Goal: Information Seeking & Learning: Learn about a topic

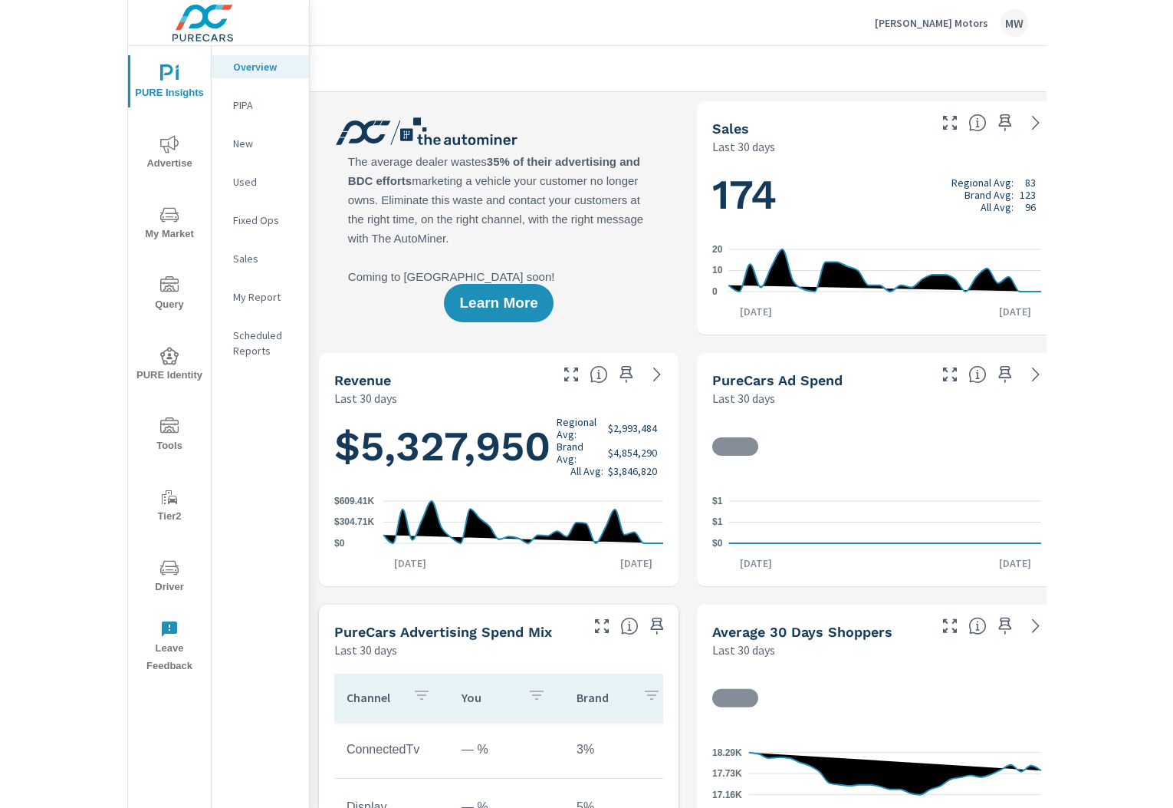
scroll to position [1, 0]
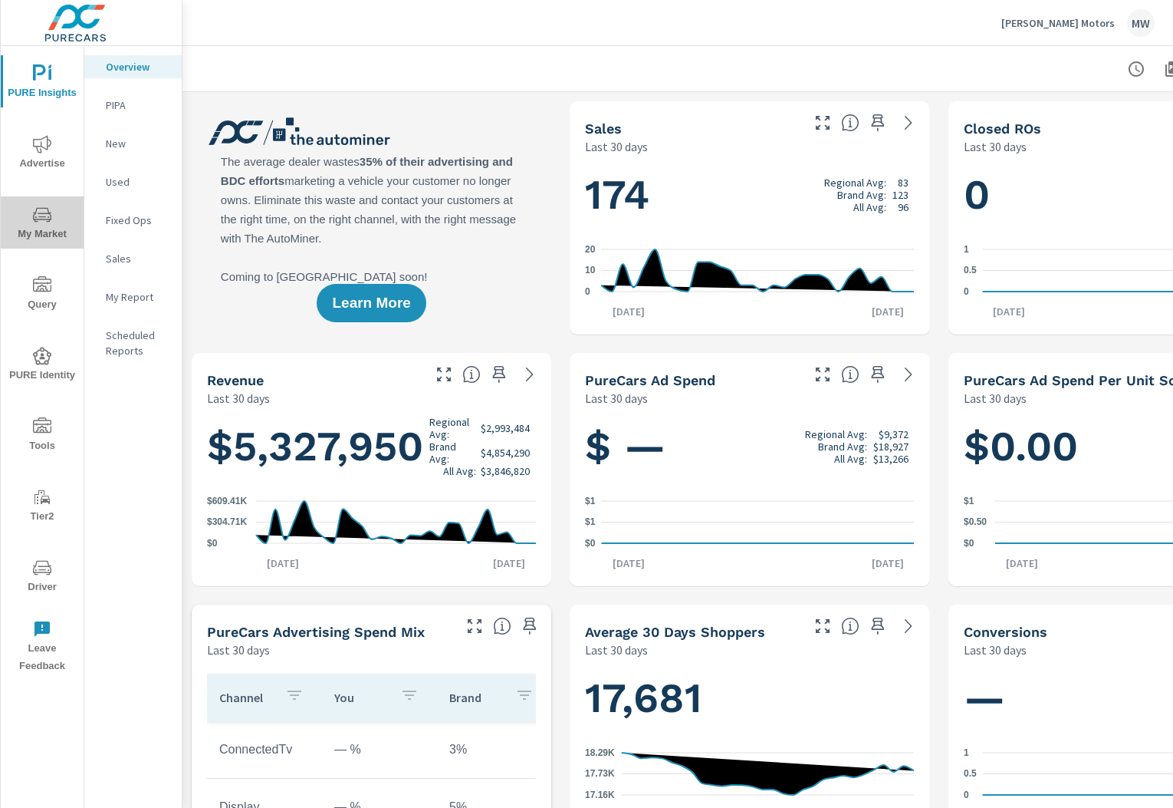
click at [26, 220] on span "My Market" at bounding box center [42, 225] width 74 height 38
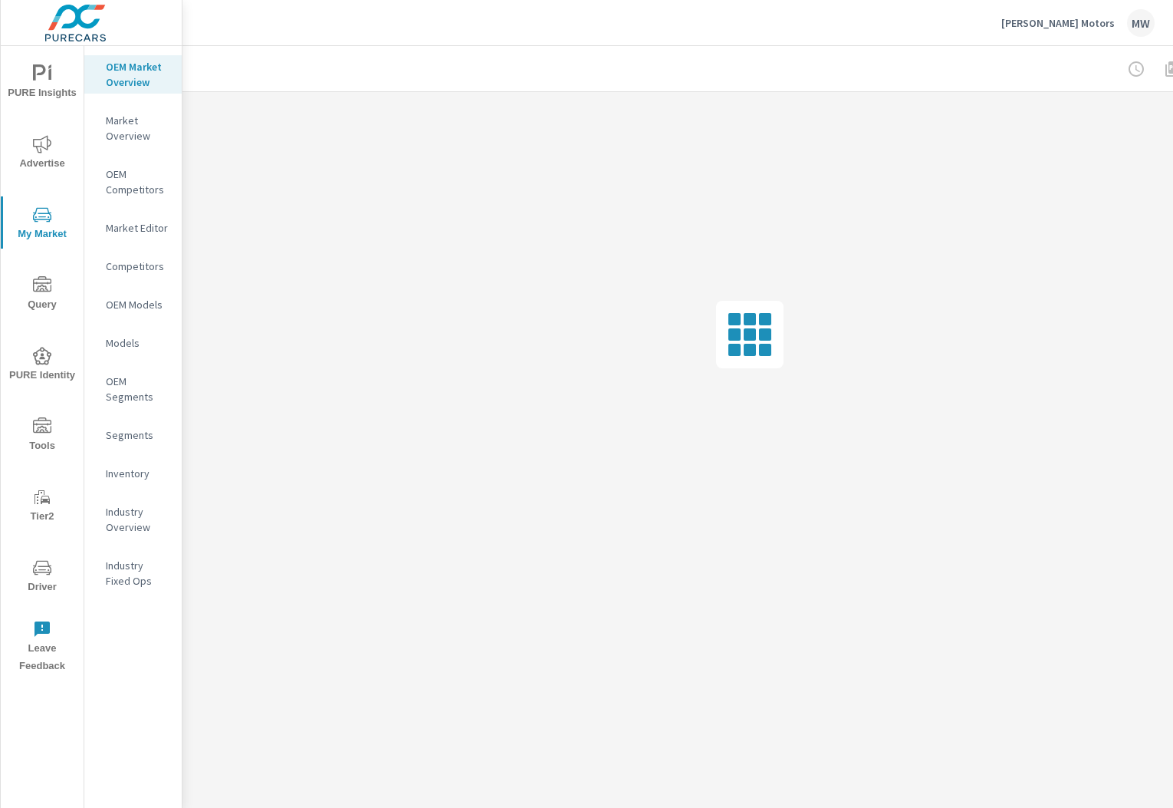
click at [158, 220] on p "Market Editor" at bounding box center [138, 227] width 64 height 15
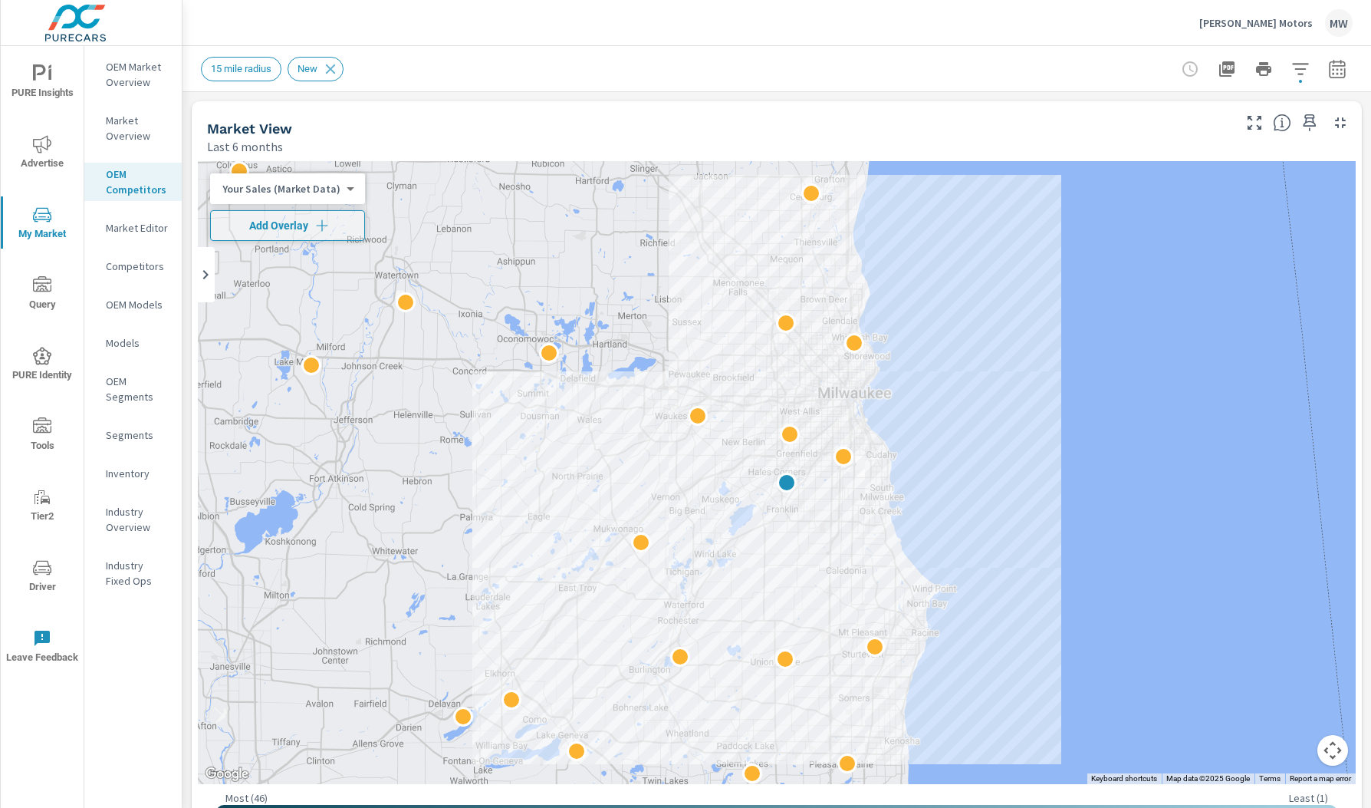
scroll to position [1, 0]
click at [129, 222] on p "Market Editor" at bounding box center [138, 227] width 64 height 15
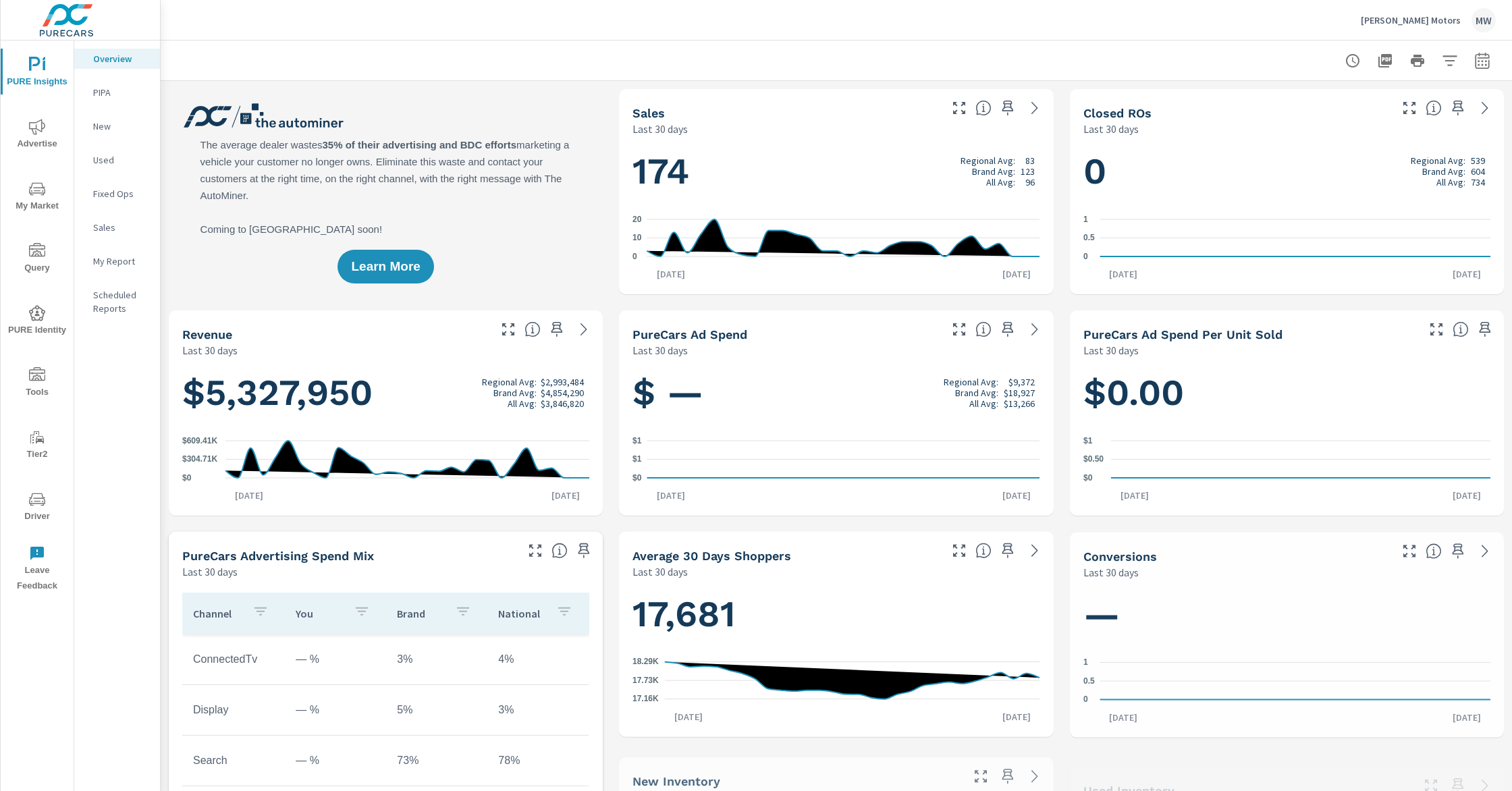
scroll to position [1, 0]
click at [34, 197] on span "My Market" at bounding box center [37, 198] width 65 height 33
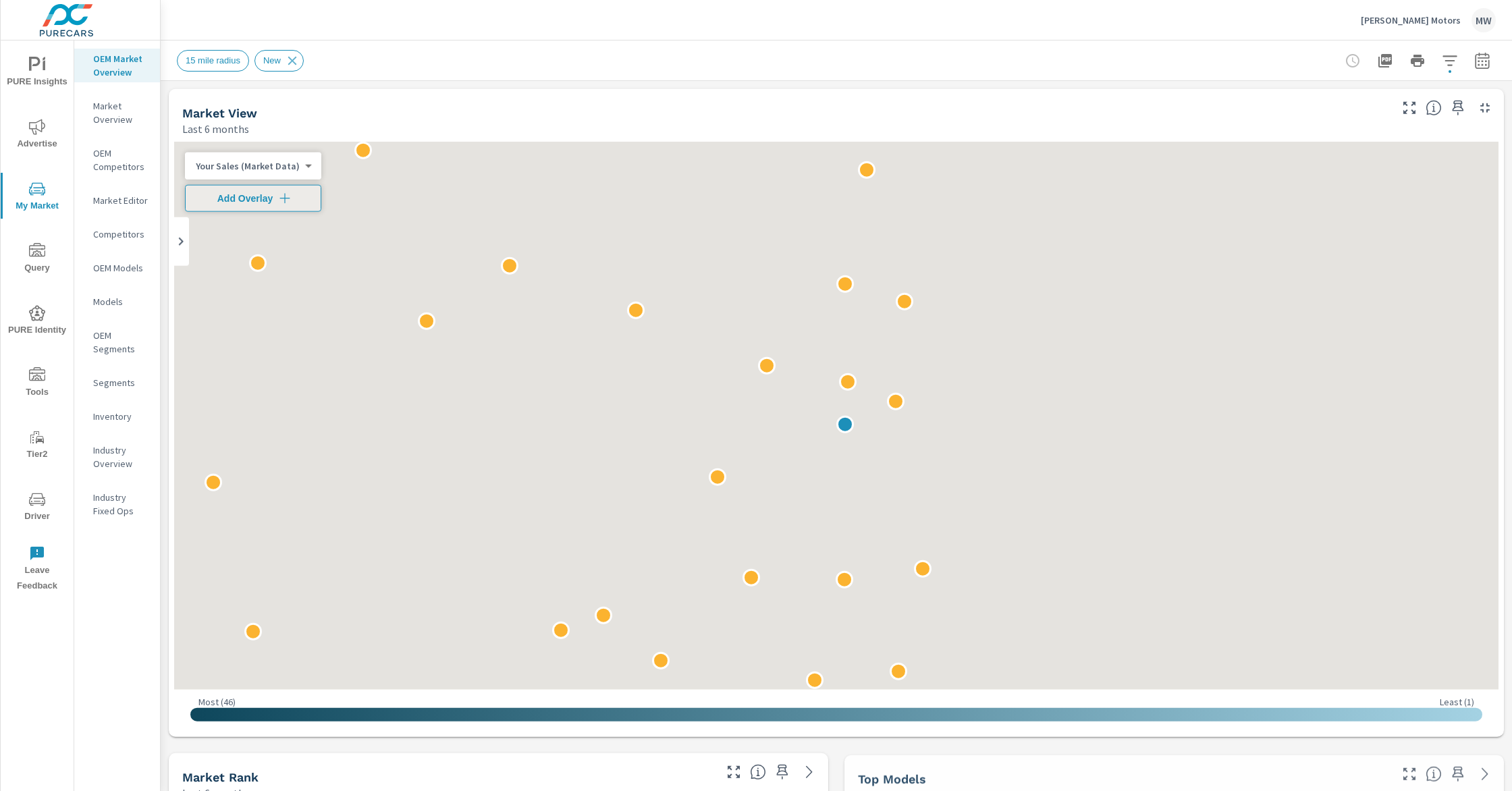
scroll to position [1, 0]
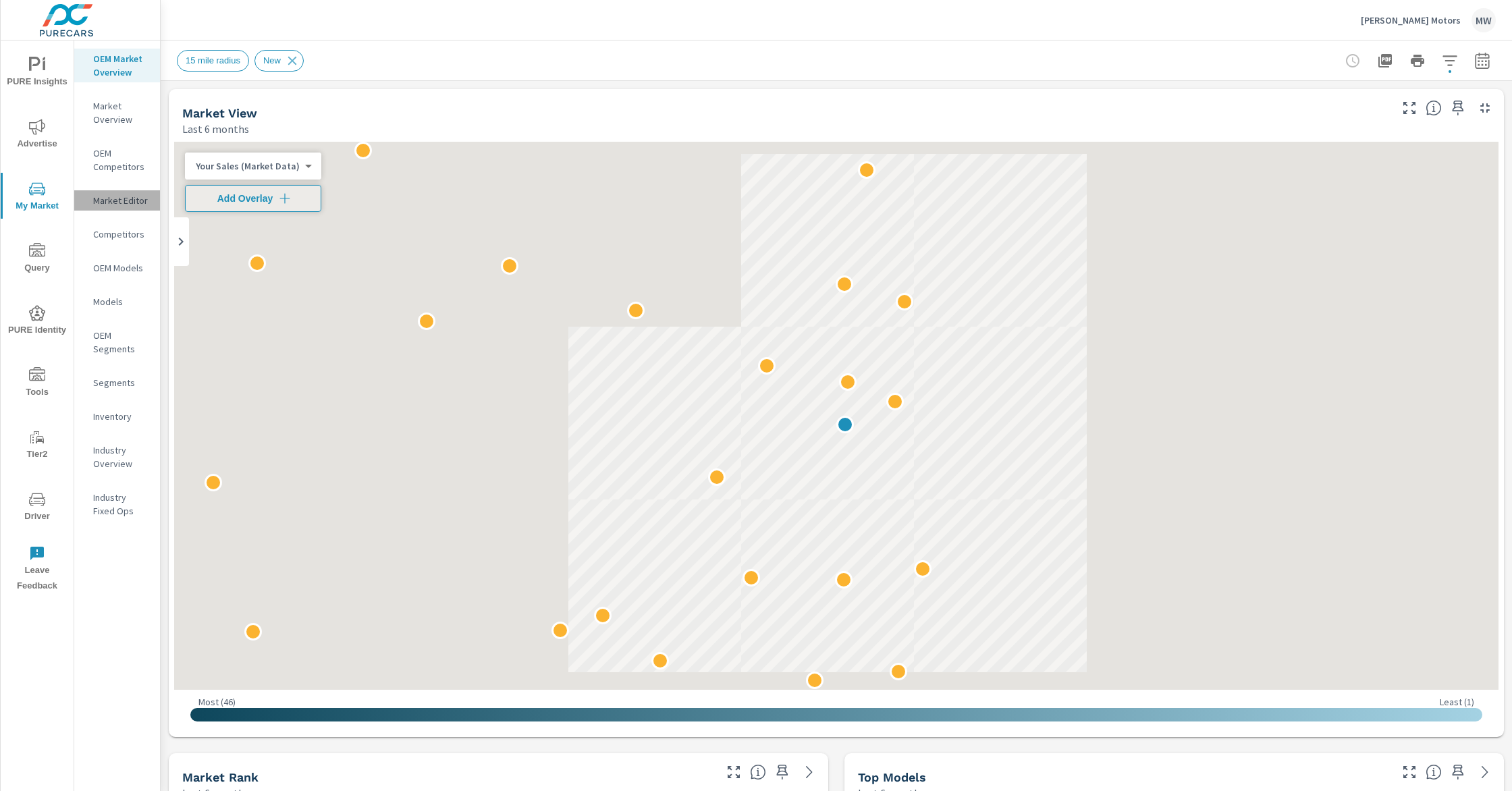
click at [126, 204] on p "Market Editor" at bounding box center [121, 200] width 56 height 13
